Goal: Transaction & Acquisition: Subscribe to service/newsletter

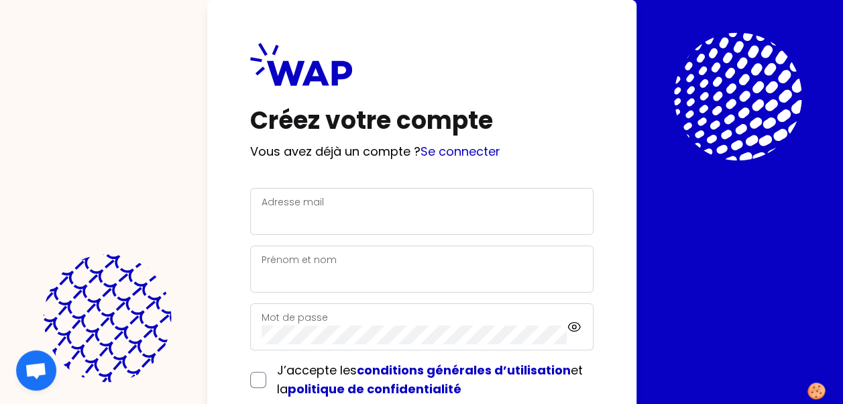
click at [397, 204] on div "Adresse mail" at bounding box center [422, 211] width 321 height 35
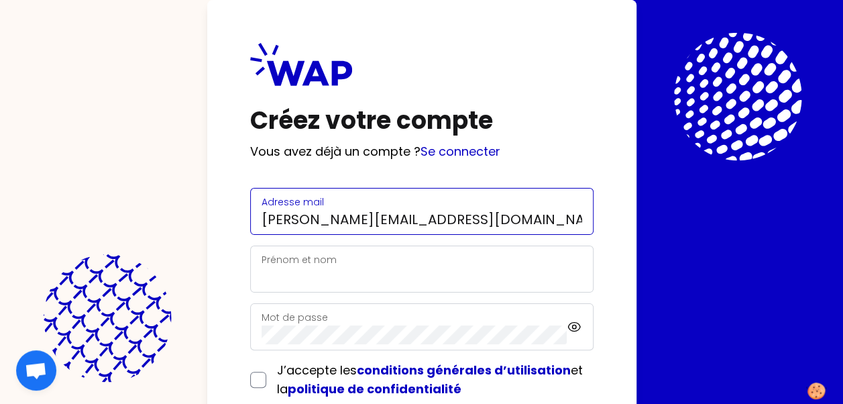
type input "[PERSON_NAME][EMAIL_ADDRESS][DOMAIN_NAME]"
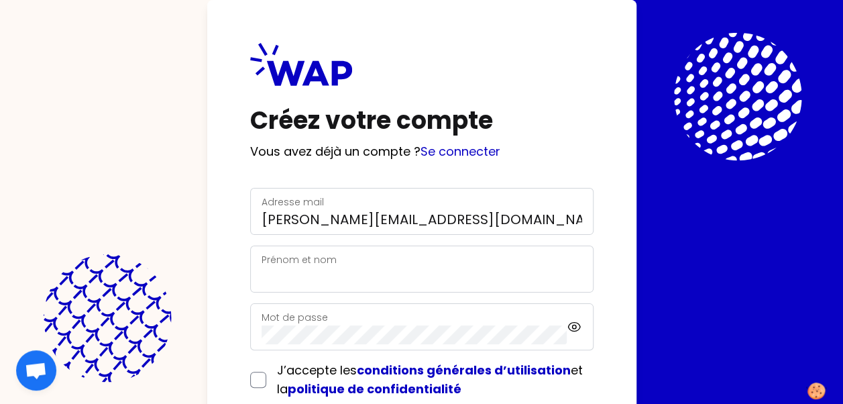
click at [281, 266] on div "Prénom et nom" at bounding box center [422, 269] width 321 height 35
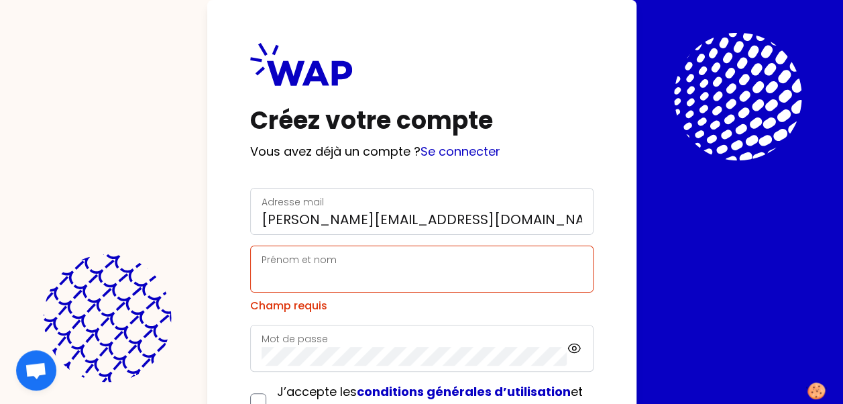
click at [281, 266] on div "Prénom et nom" at bounding box center [422, 269] width 321 height 35
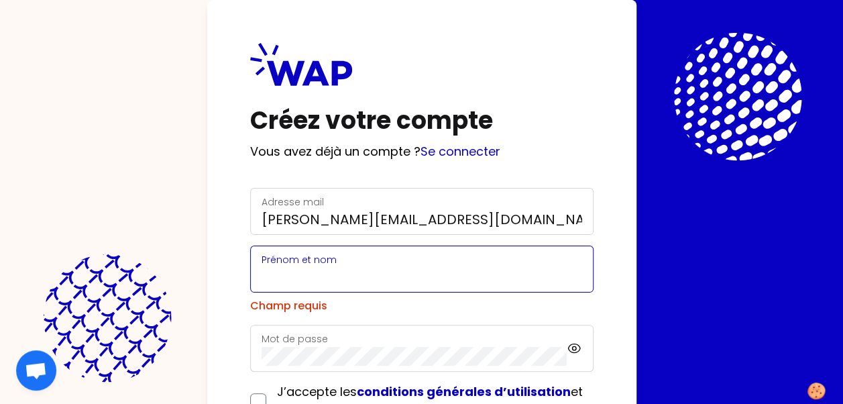
type input "a"
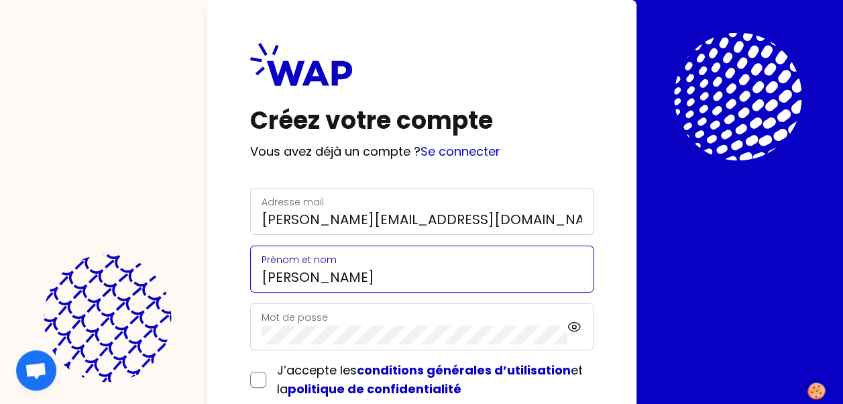
type input "[PERSON_NAME]"
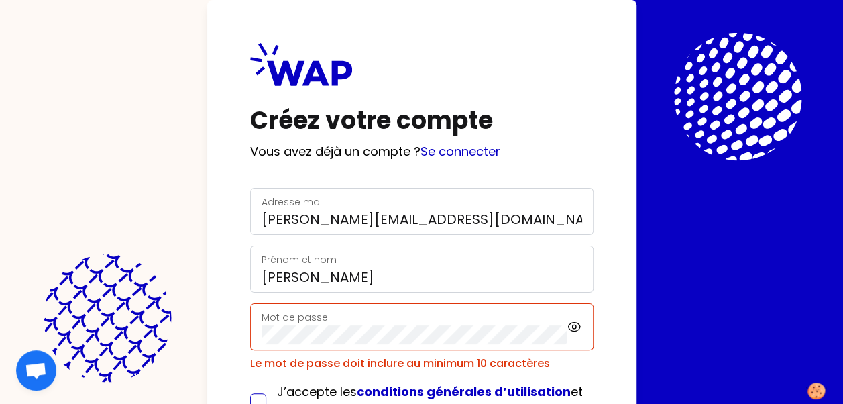
click at [256, 379] on form "Adresse mail [PERSON_NAME][EMAIL_ADDRESS][DOMAIN_NAME] [PERSON_NAME] et nom [PE…" at bounding box center [421, 328] width 343 height 280
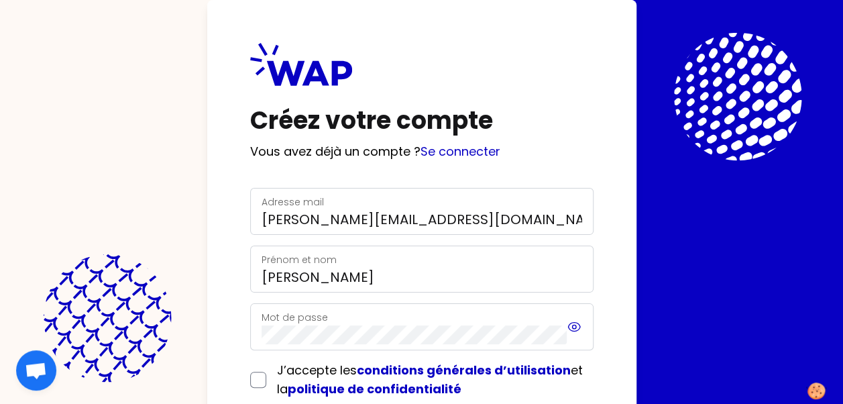
click at [574, 325] on icon at bounding box center [574, 327] width 15 height 16
click at [253, 372] on input "checkbox" at bounding box center [258, 380] width 16 height 16
checkbox input "true"
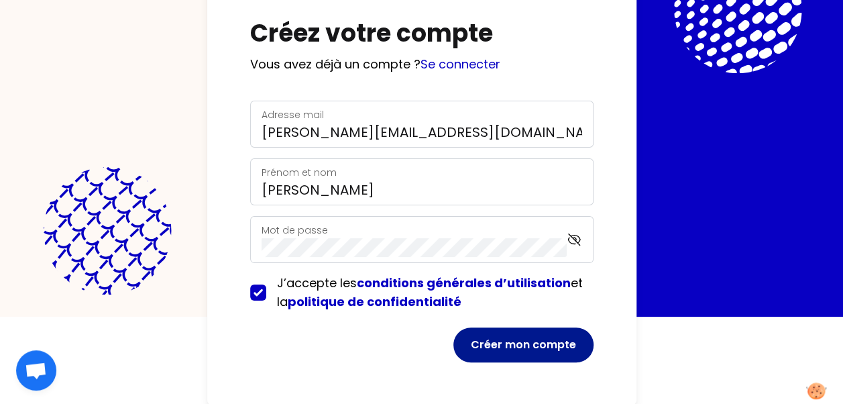
click at [548, 342] on button "Créer mon compte" at bounding box center [523, 344] width 140 height 35
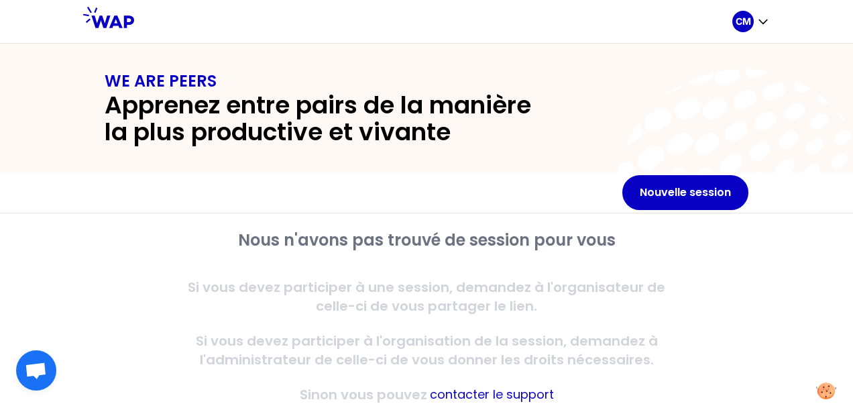
scroll to position [42, 0]
